Goal: Obtain resource: Download file/media

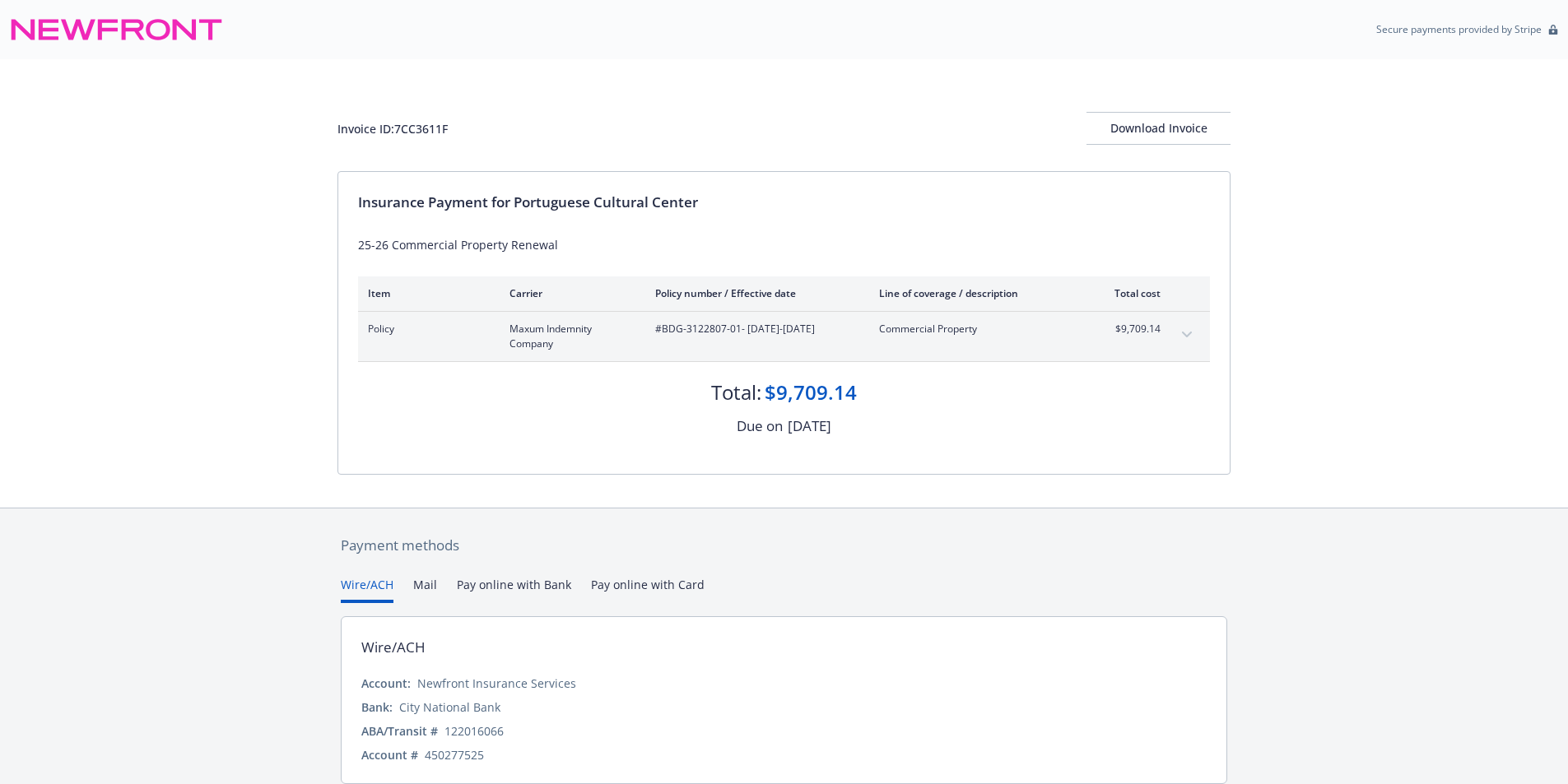
scroll to position [63, 0]
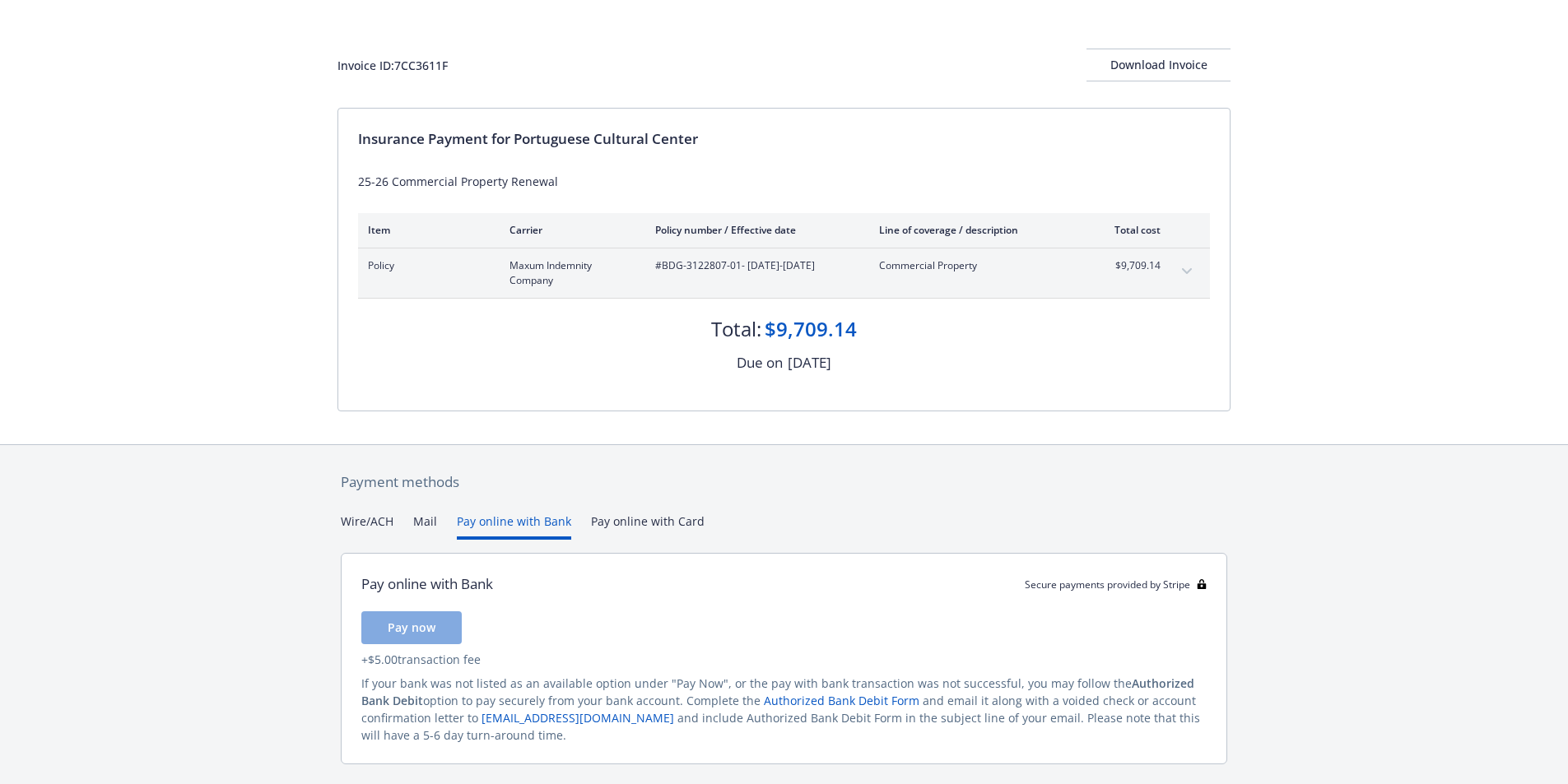
click at [533, 518] on button "Pay online with Bank" at bounding box center [514, 526] width 114 height 27
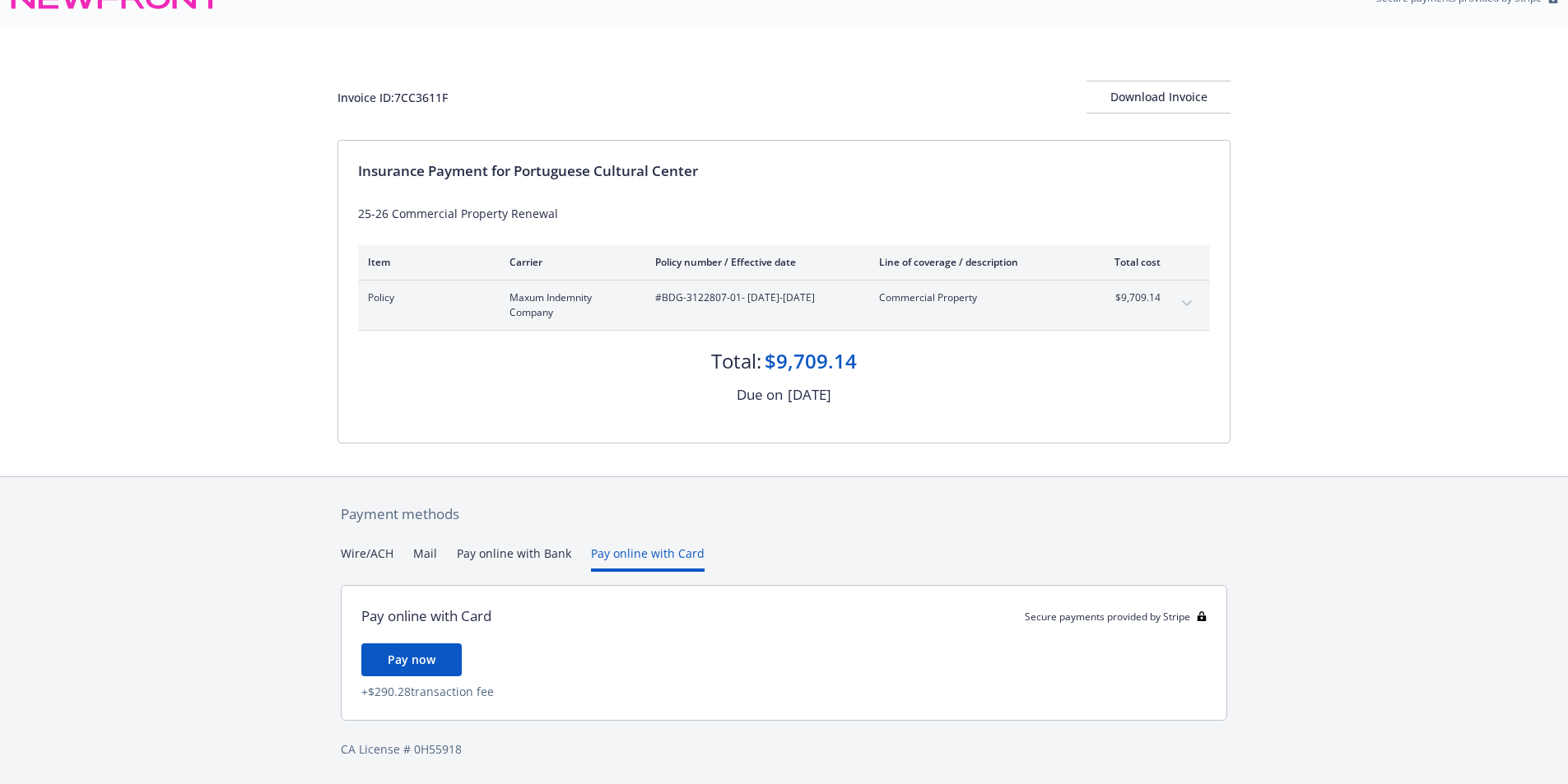
scroll to position [31, 0]
click at [632, 524] on div "Payment methods Wire/ACH Mail Pay online with Bank Pay online with Card Pay onl…" at bounding box center [784, 630] width 893 height 308
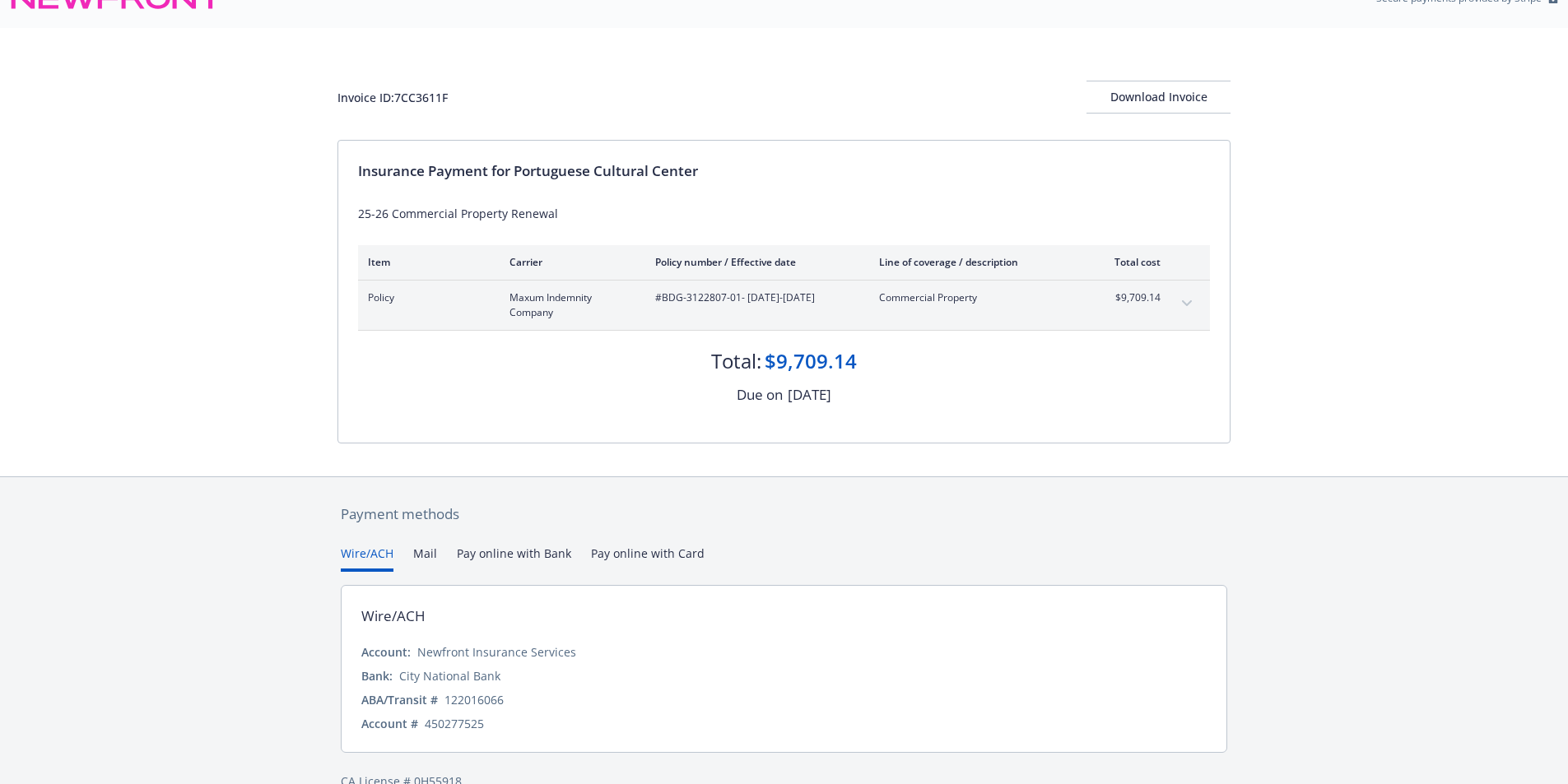
click at [359, 556] on button "Wire/ACH" at bounding box center [368, 558] width 53 height 27
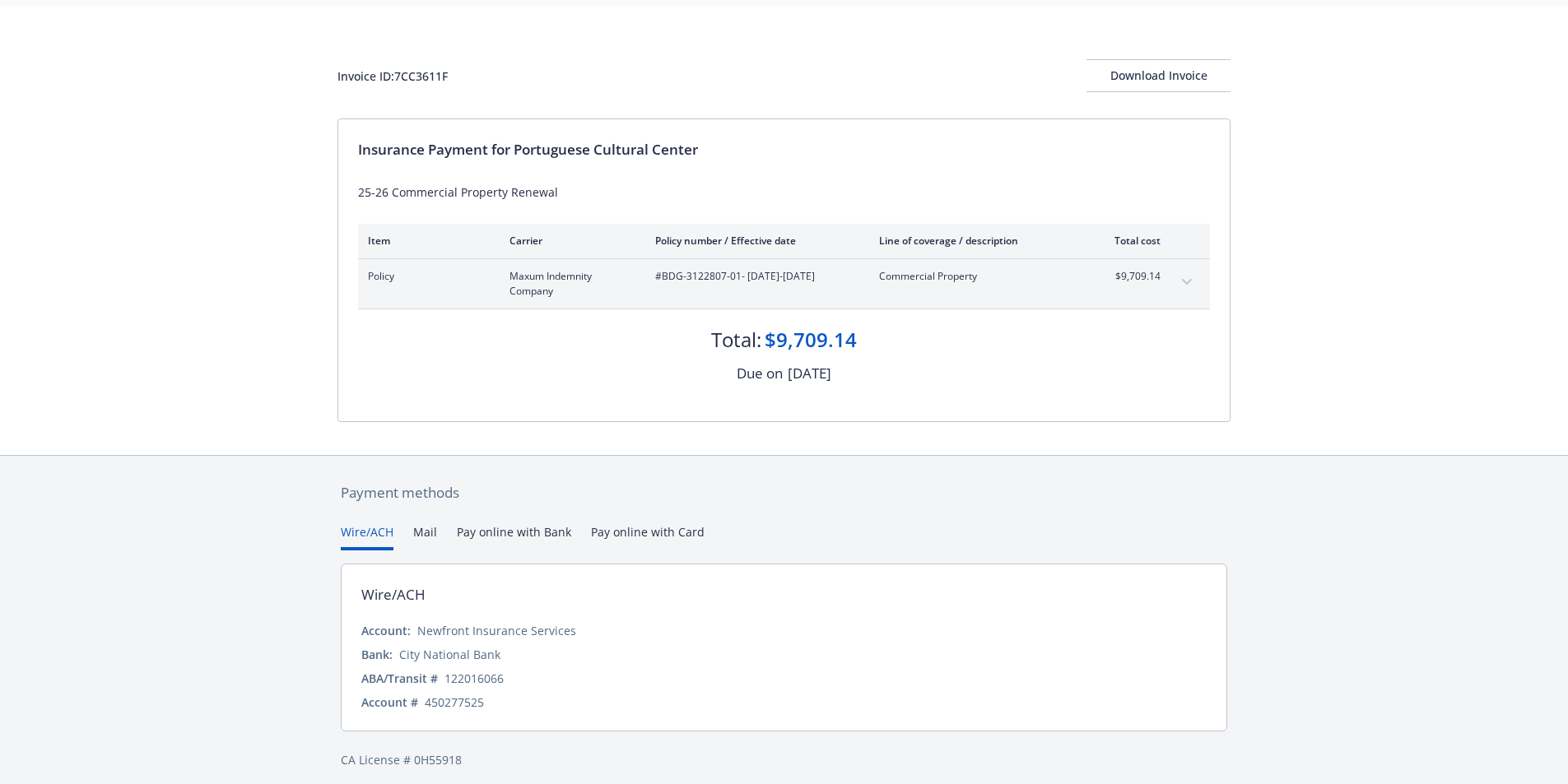
scroll to position [63, 0]
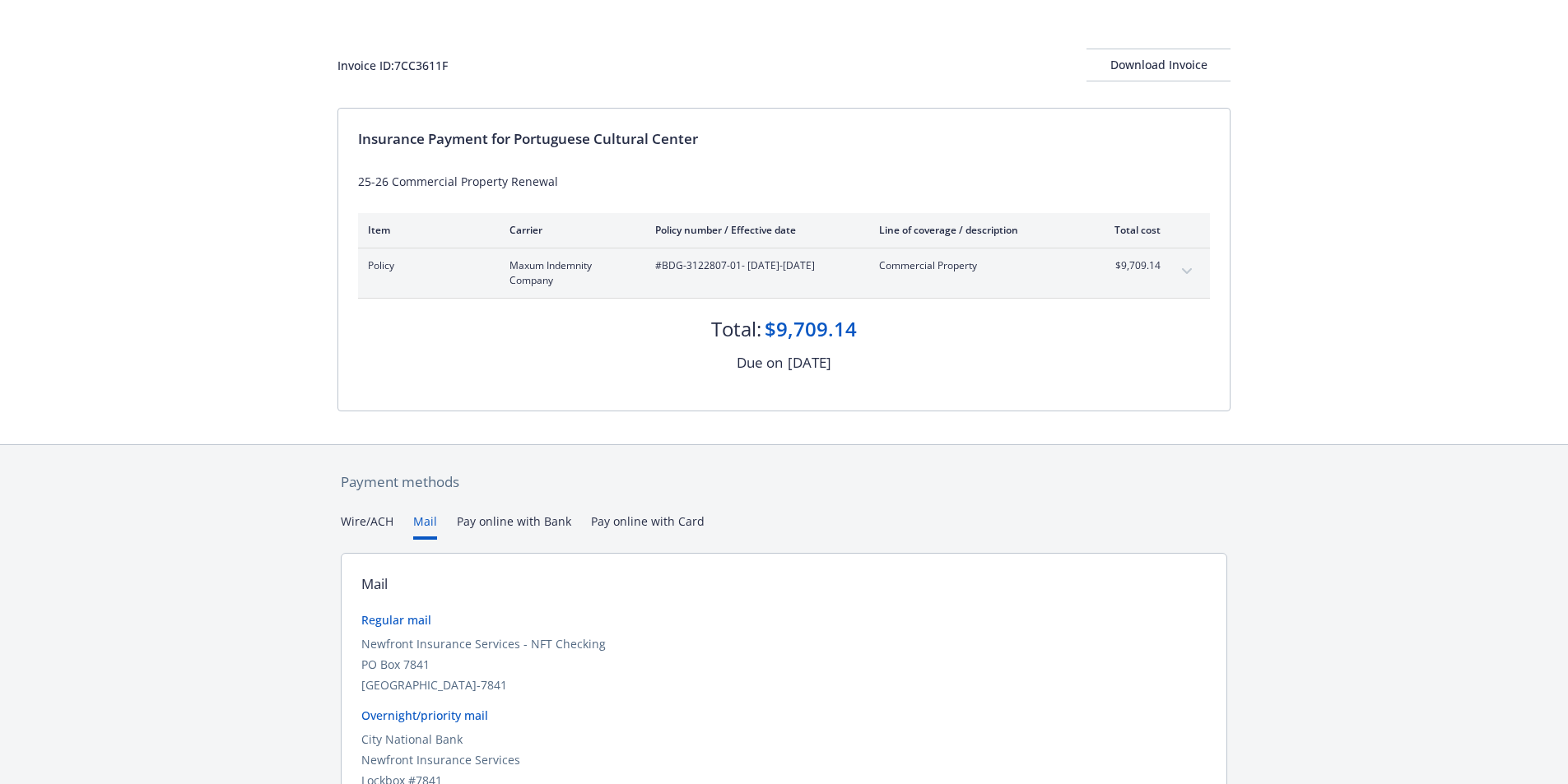
click at [426, 519] on button "Mail" at bounding box center [425, 526] width 24 height 27
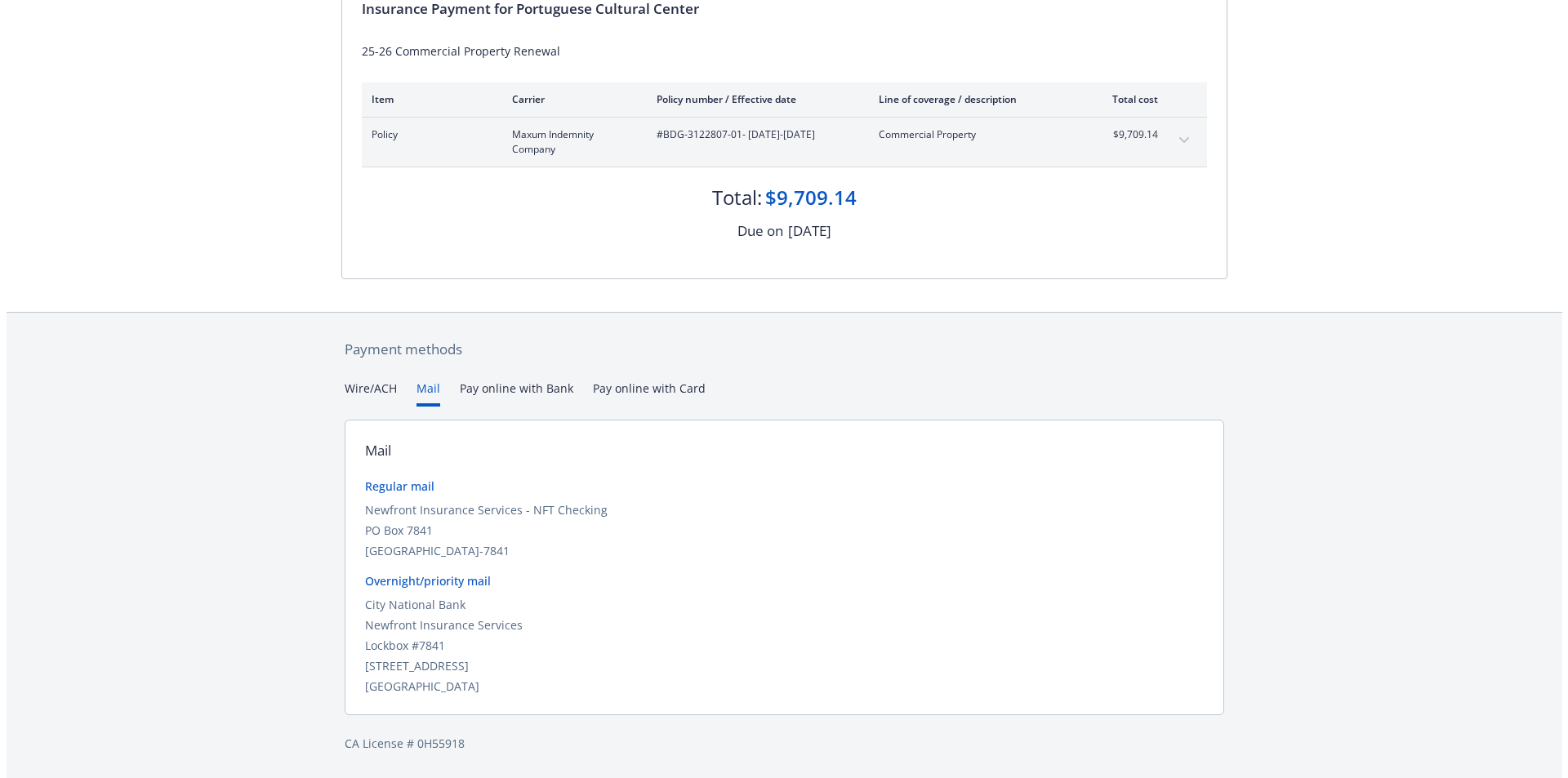
scroll to position [0, 0]
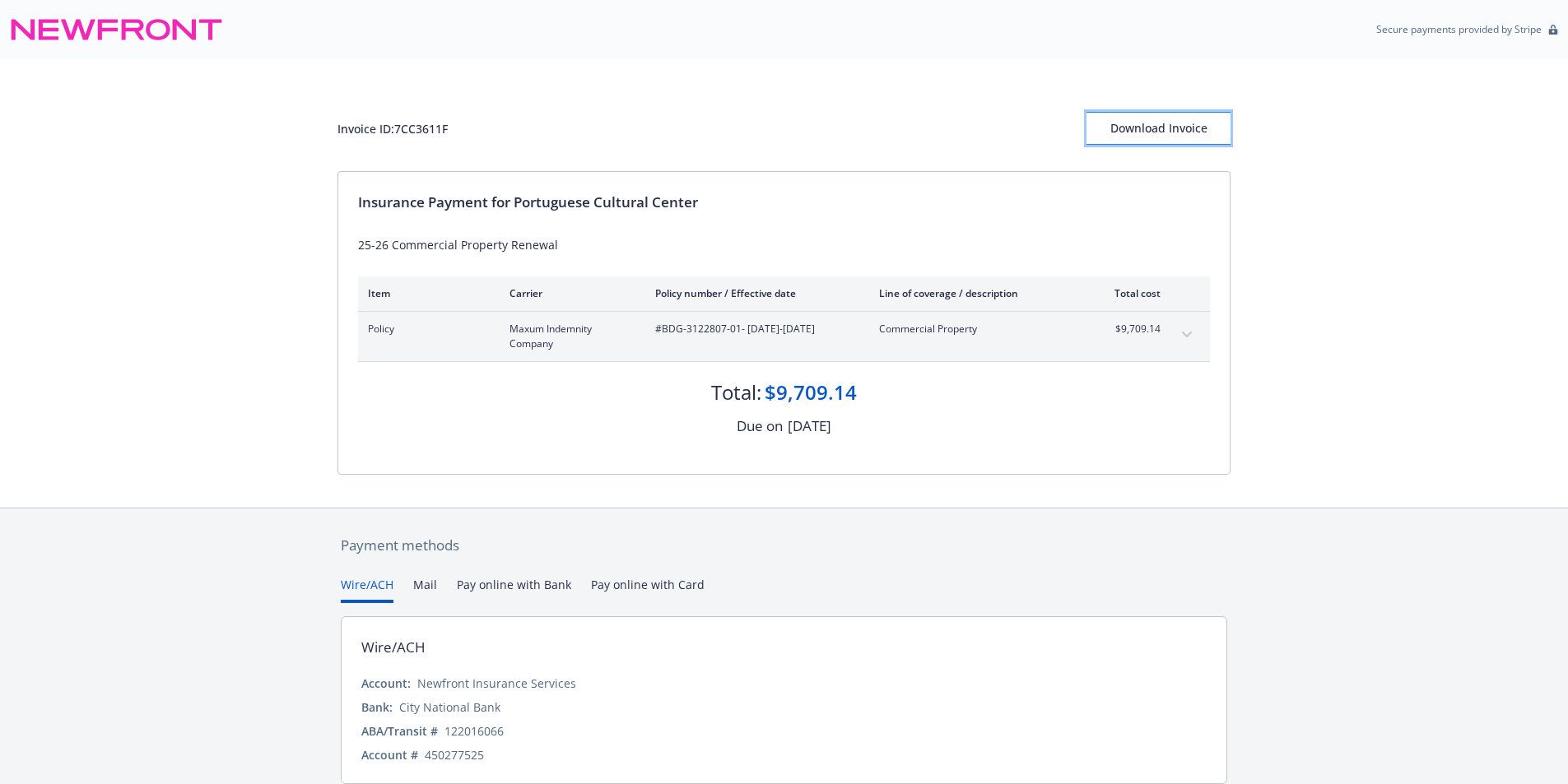
click at [1184, 128] on div "Download Invoice" at bounding box center [1159, 128] width 144 height 31
click at [1147, 132] on div "Download Invoice" at bounding box center [1159, 128] width 144 height 31
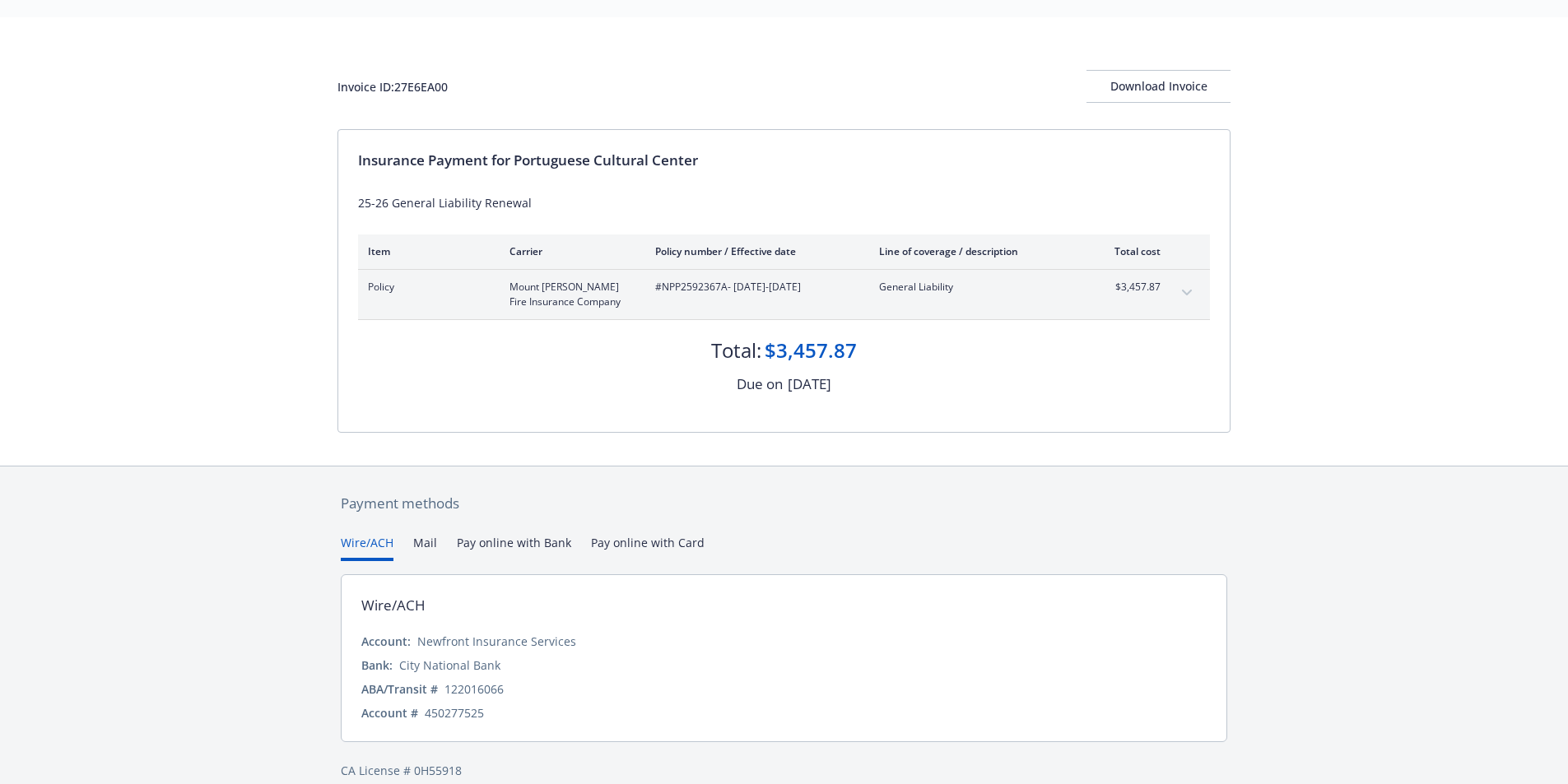
scroll to position [63, 0]
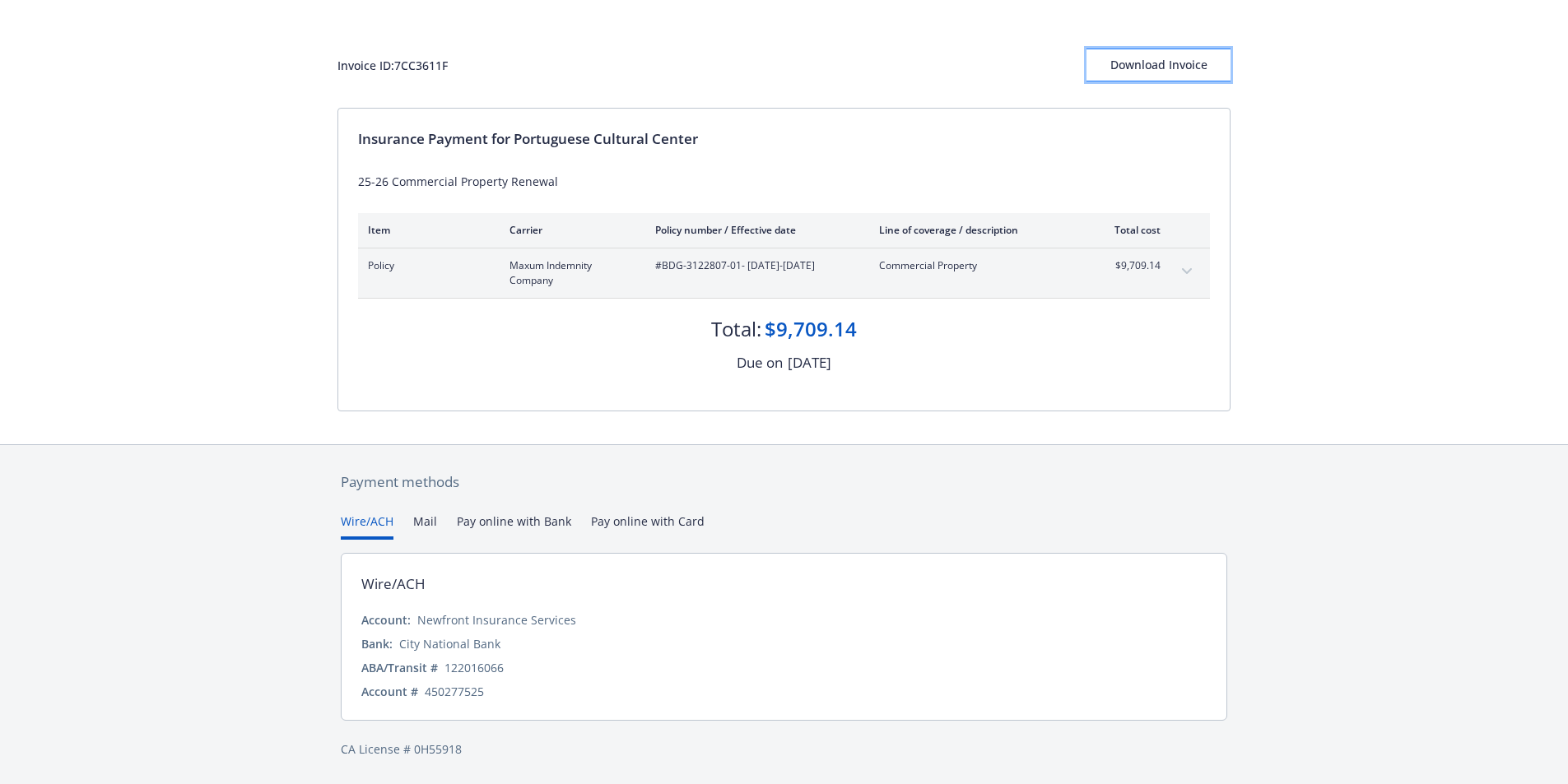
click at [1143, 58] on div "Download Invoice" at bounding box center [1159, 65] width 144 height 31
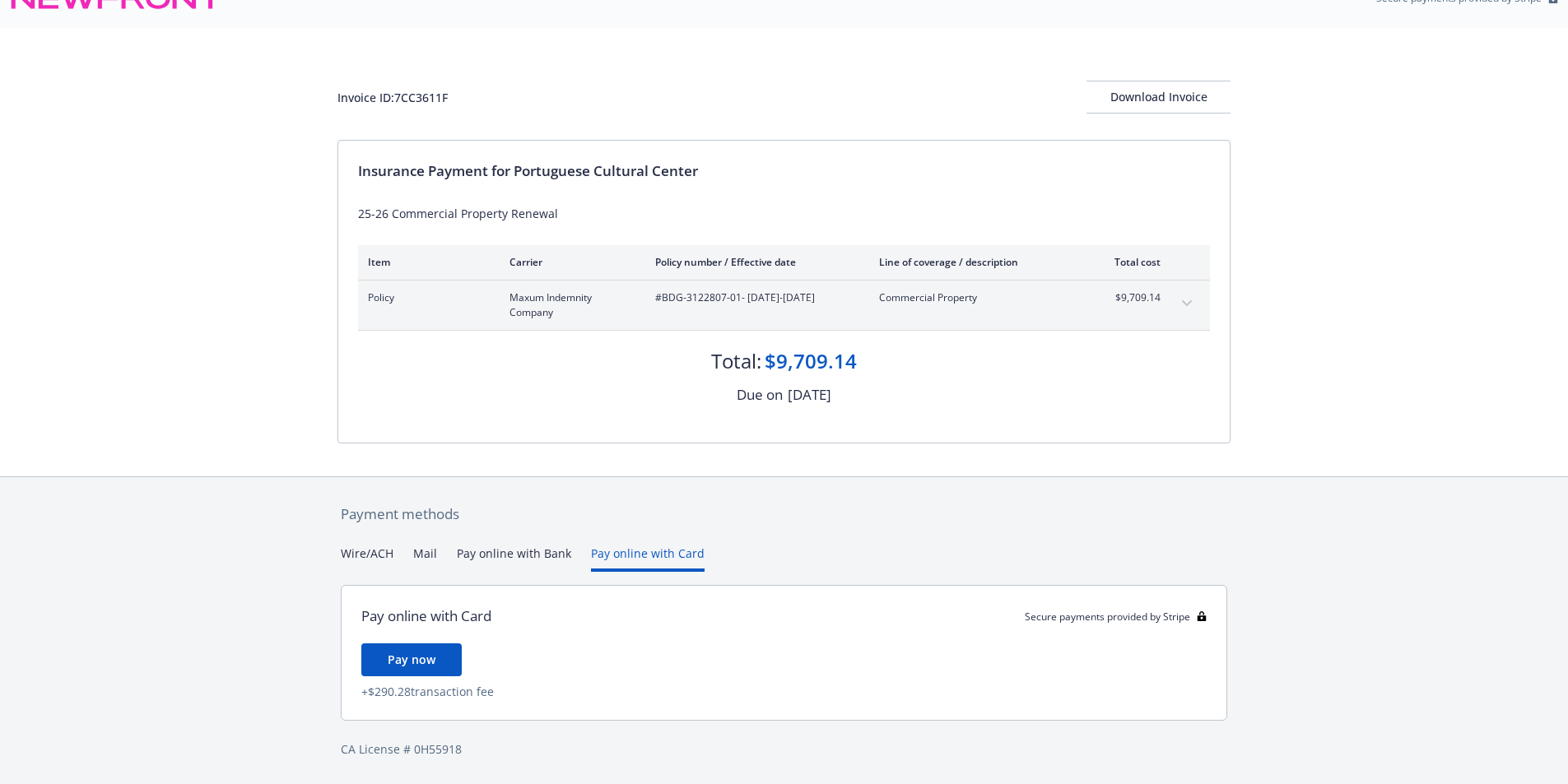
scroll to position [31, 0]
click at [612, 522] on div "Payment methods Wire/ACH Mail Pay online with Bank Pay online with Card Pay onl…" at bounding box center [784, 630] width 893 height 308
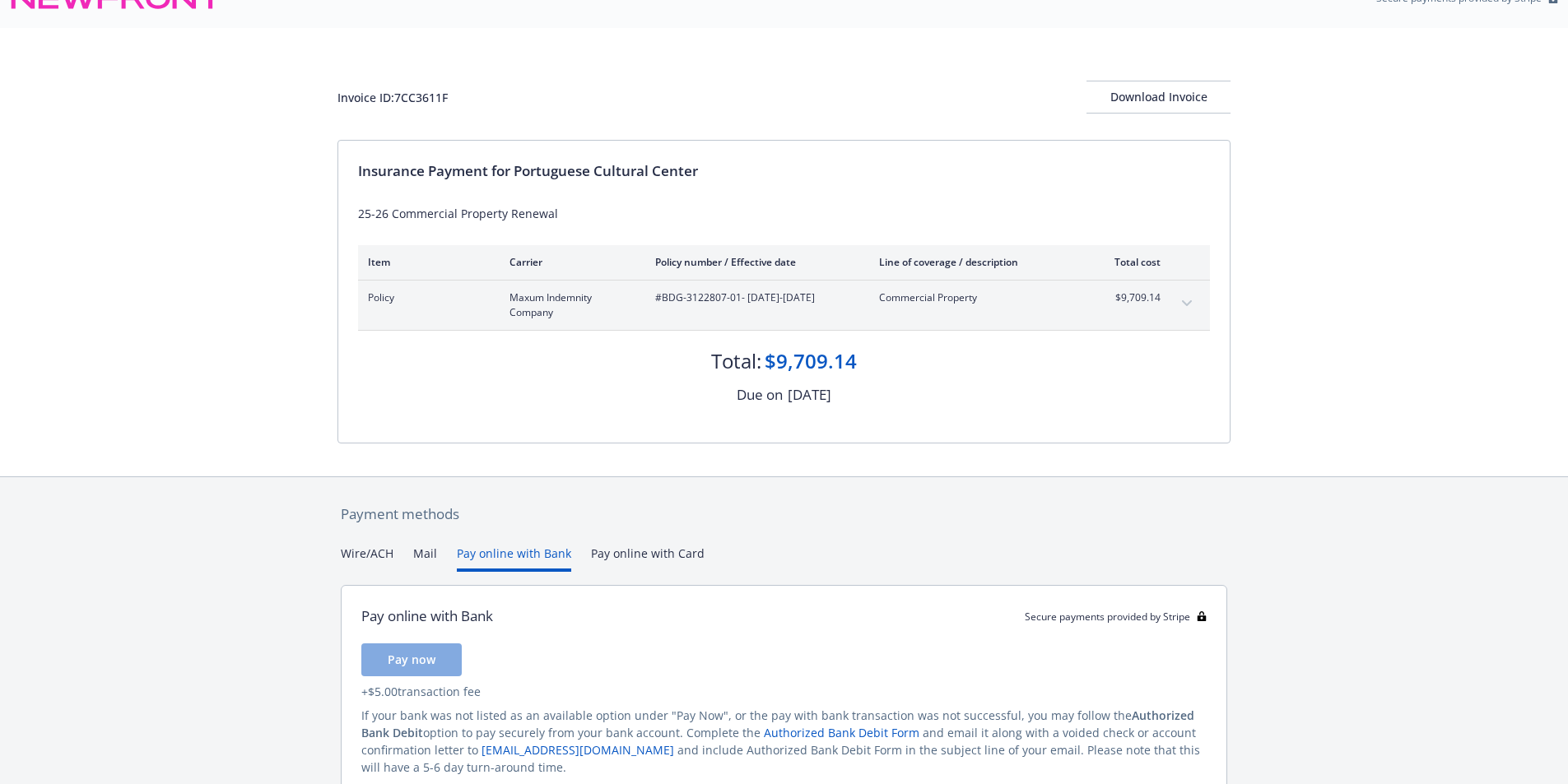
click at [502, 554] on button "Pay online with Bank" at bounding box center [514, 558] width 114 height 27
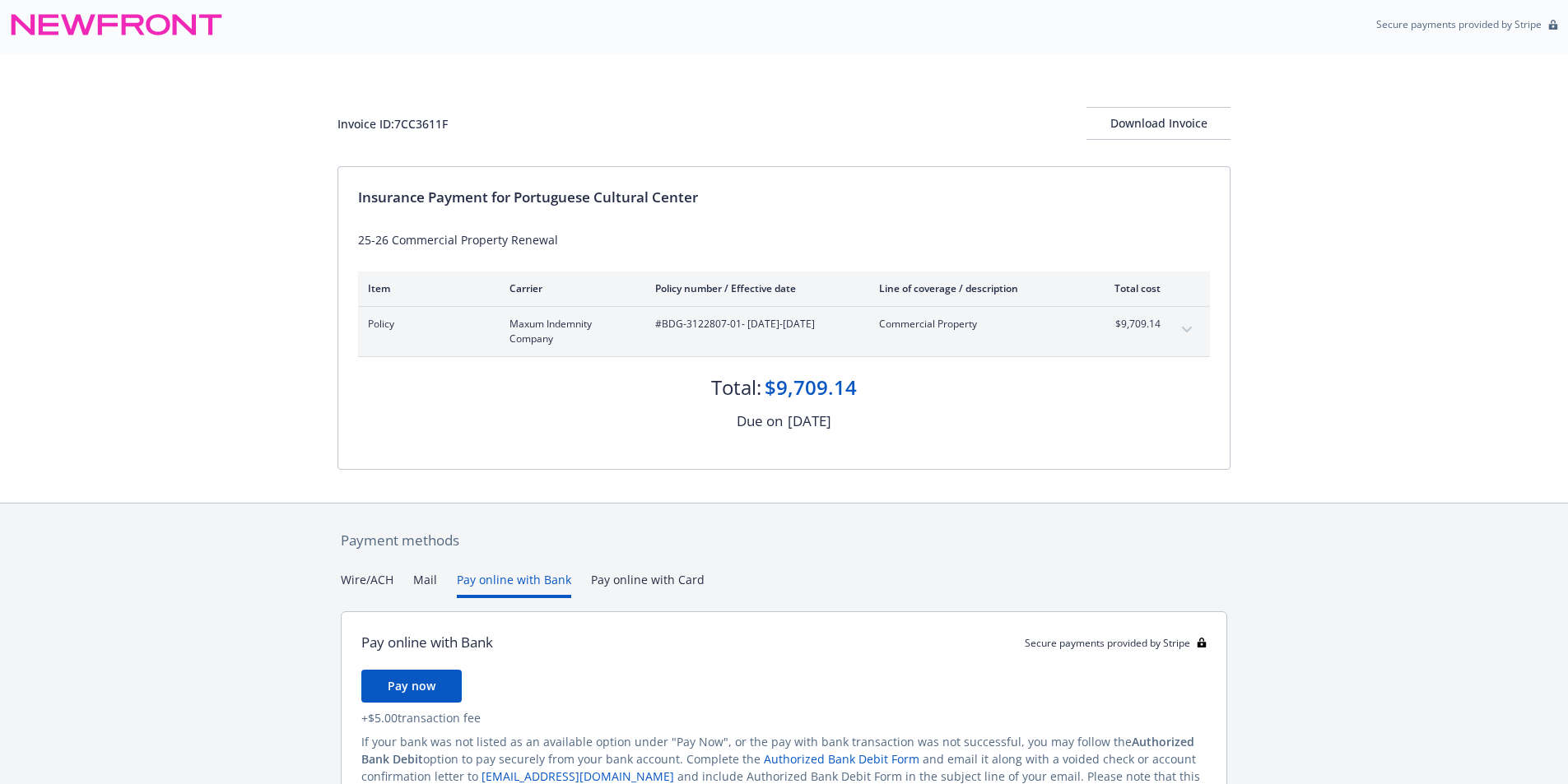
scroll to position [0, 0]
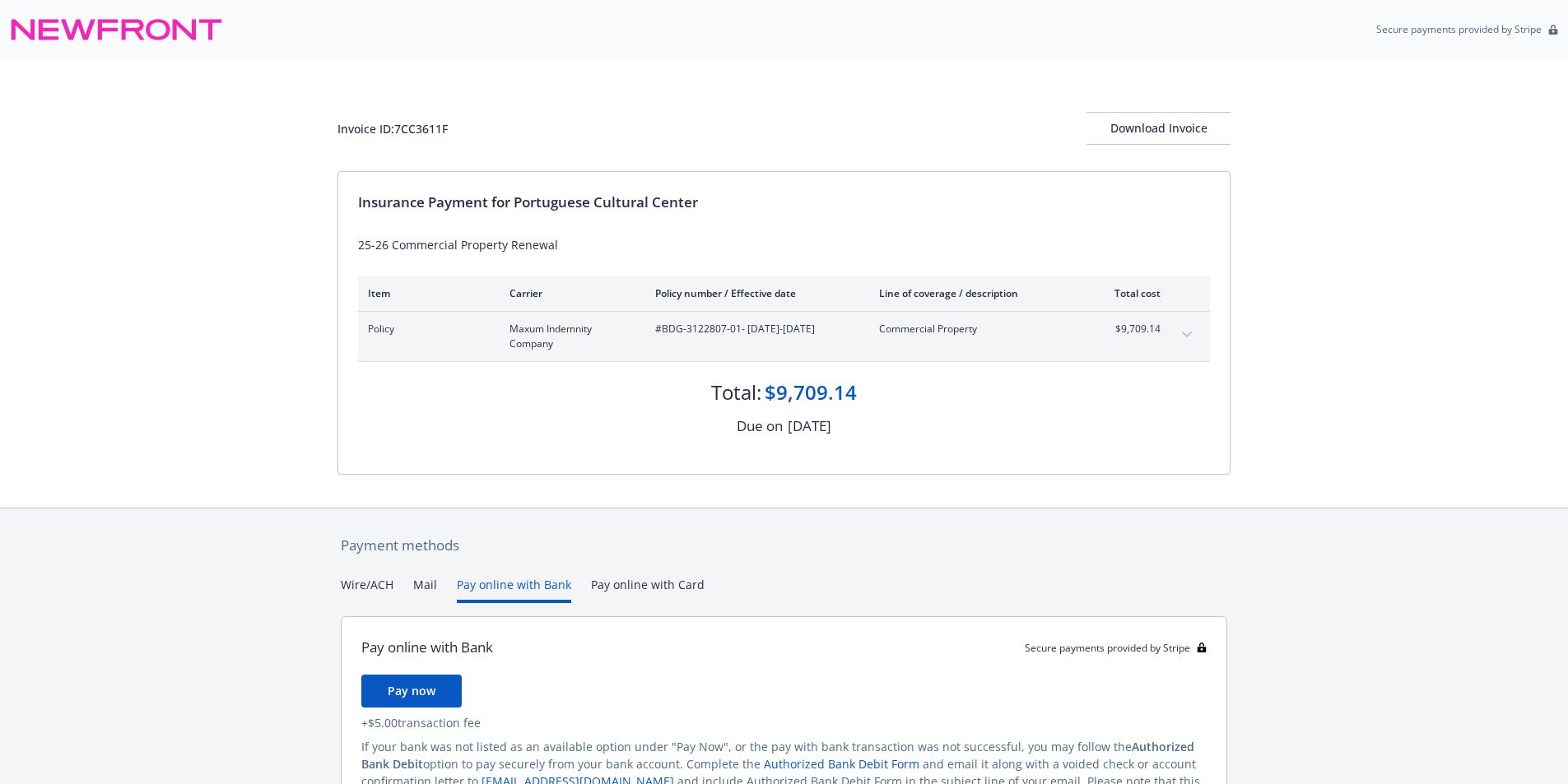
click at [421, 586] on button "Mail" at bounding box center [425, 589] width 24 height 27
